Goal: Transaction & Acquisition: Purchase product/service

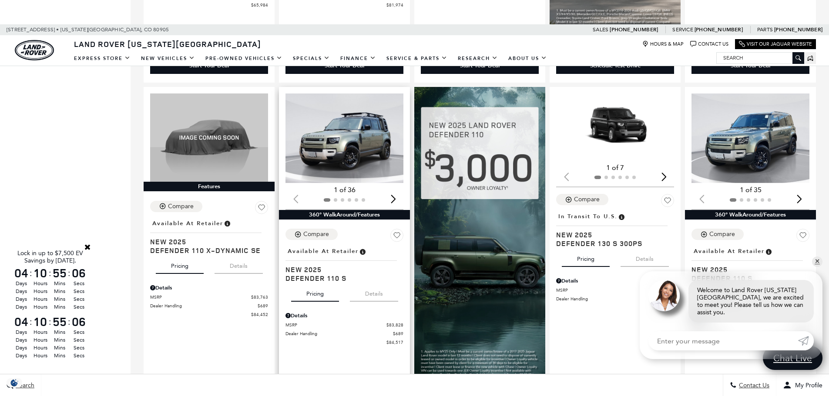
scroll to position [522, 0]
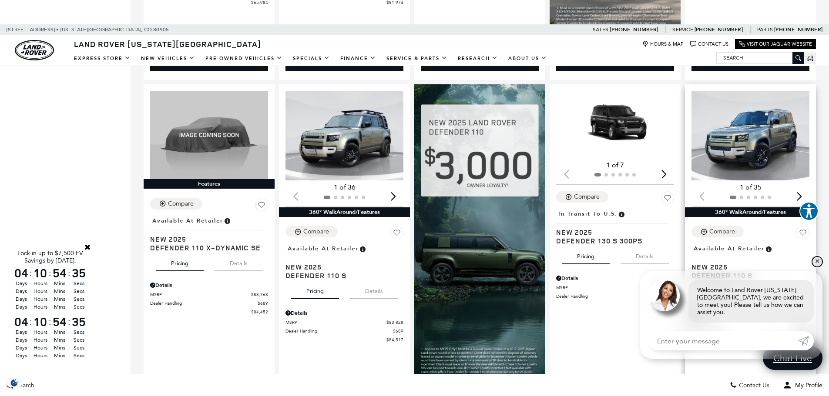
drag, startPoint x: 815, startPoint y: 267, endPoint x: 733, endPoint y: 272, distance: 82.4
click at [815, 267] on link "✕" at bounding box center [817, 262] width 10 height 10
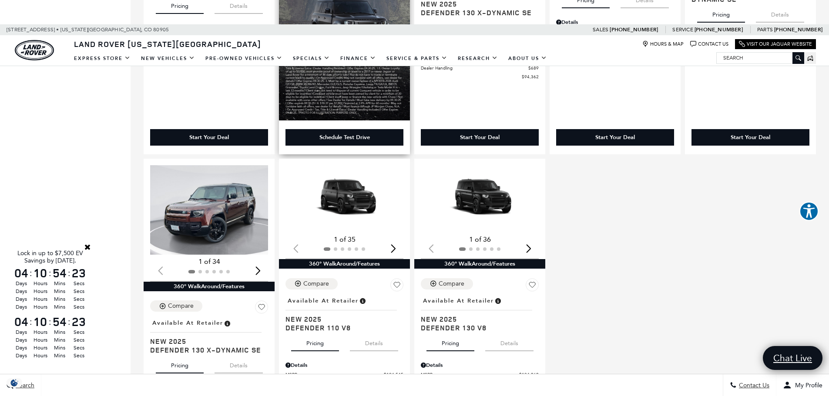
scroll to position [1131, 0]
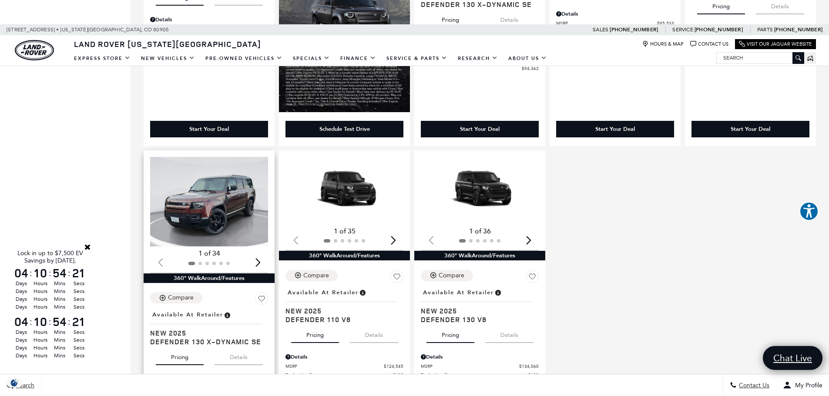
click at [206, 218] on img "1 / 2" at bounding box center [209, 202] width 119 height 90
click at [261, 272] on div "Next slide" at bounding box center [258, 262] width 12 height 19
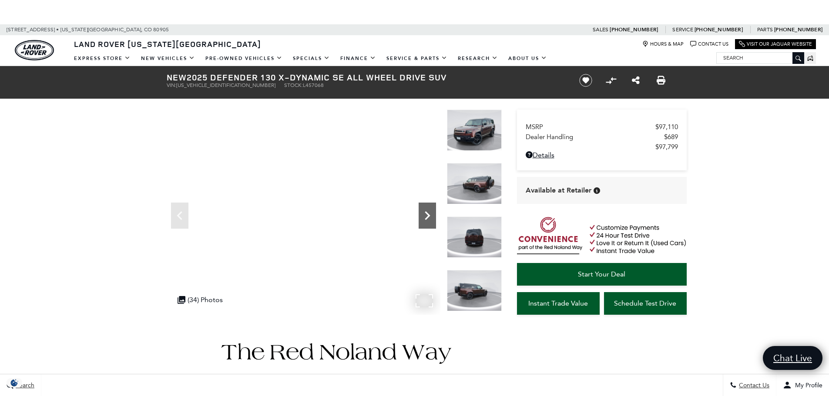
click at [426, 215] on icon "Next" at bounding box center [427, 215] width 17 height 17
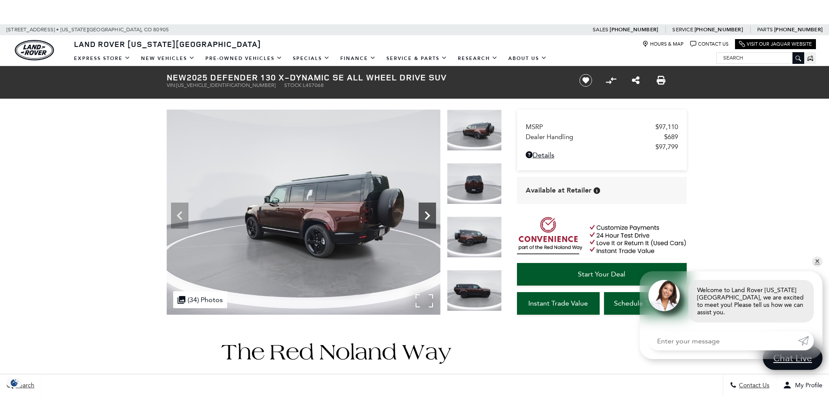
click at [426, 215] on icon "Next" at bounding box center [427, 215] width 17 height 17
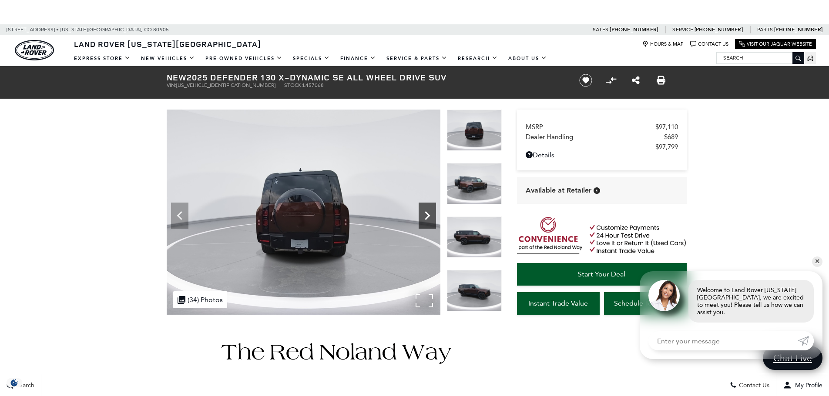
click at [426, 215] on icon "Next" at bounding box center [427, 215] width 17 height 17
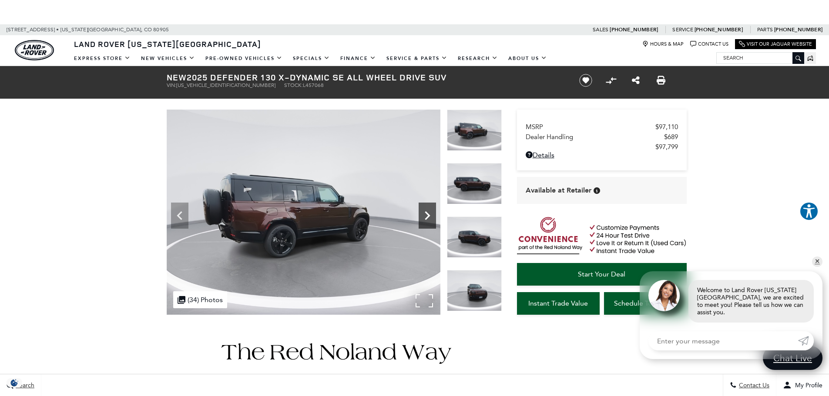
click at [426, 215] on icon "Next" at bounding box center [427, 215] width 17 height 17
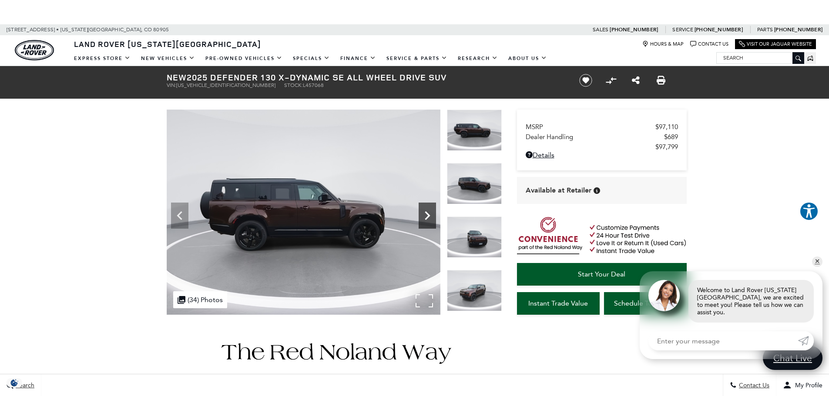
click at [426, 215] on icon "Next" at bounding box center [427, 215] width 17 height 17
